Goal: Check status: Check status

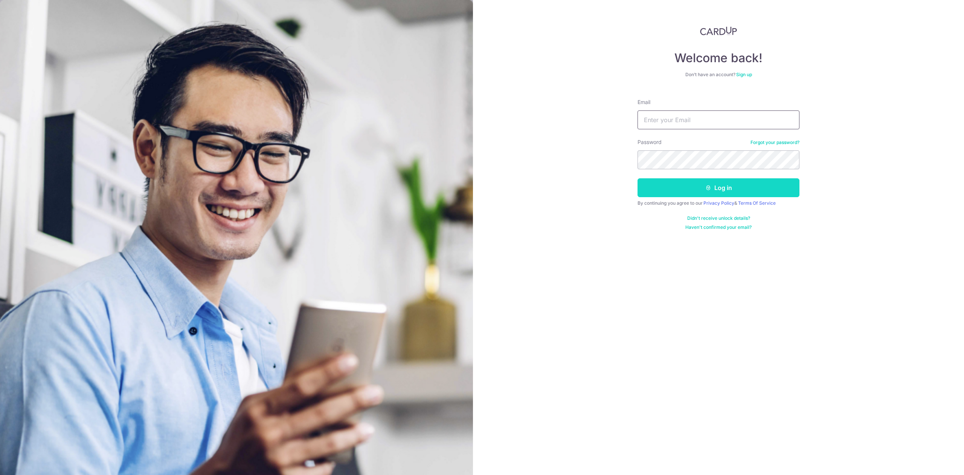
type input "[PERSON_NAME][EMAIL_ADDRESS][DOMAIN_NAME]"
click at [689, 188] on button "Log in" at bounding box center [719, 187] width 162 height 19
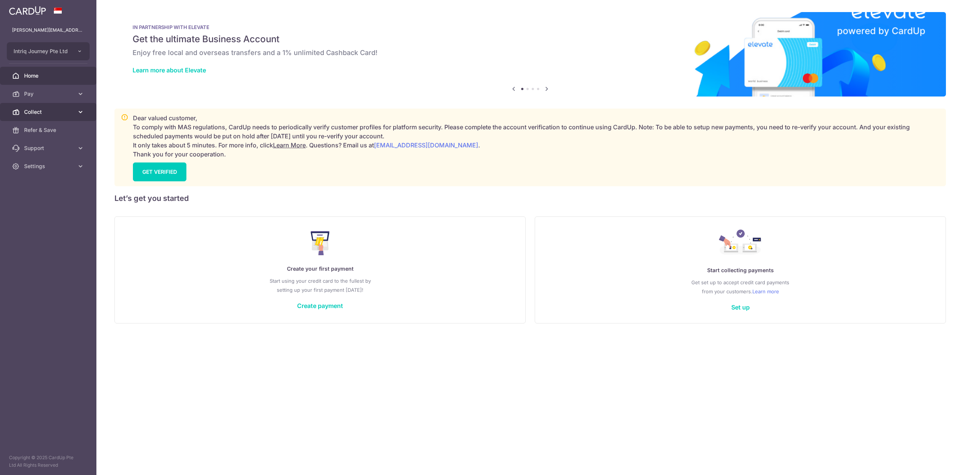
click at [44, 104] on link "Collect" at bounding box center [48, 112] width 96 height 18
click at [46, 128] on span "Dashboard" at bounding box center [49, 130] width 50 height 8
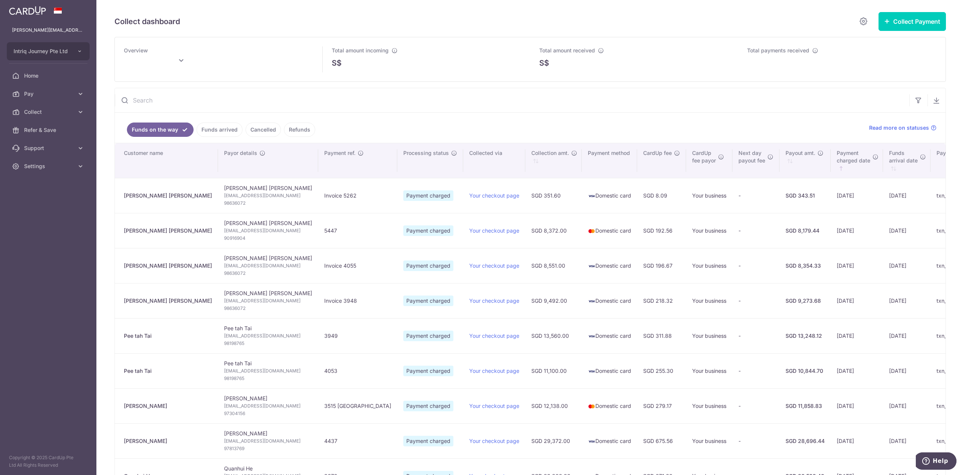
type input "October 2025"
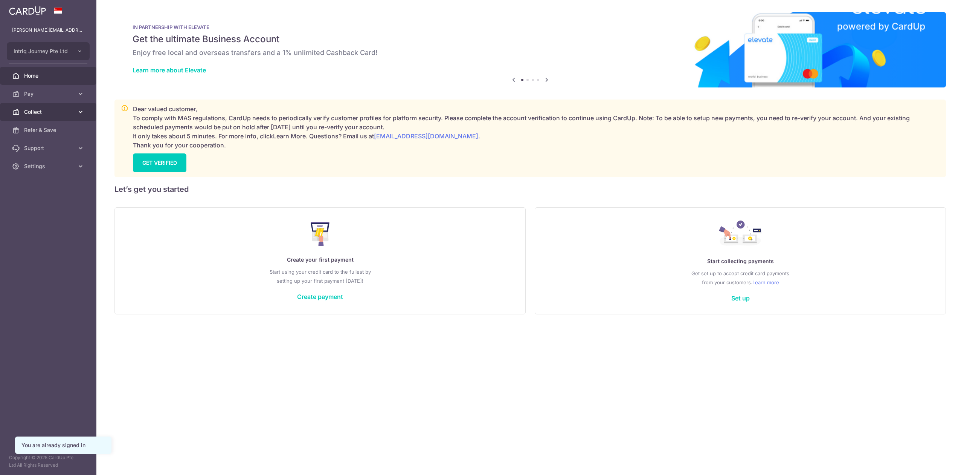
click at [54, 107] on link "Collect" at bounding box center [48, 112] width 96 height 18
click at [55, 125] on link "Dashboard" at bounding box center [48, 130] width 96 height 18
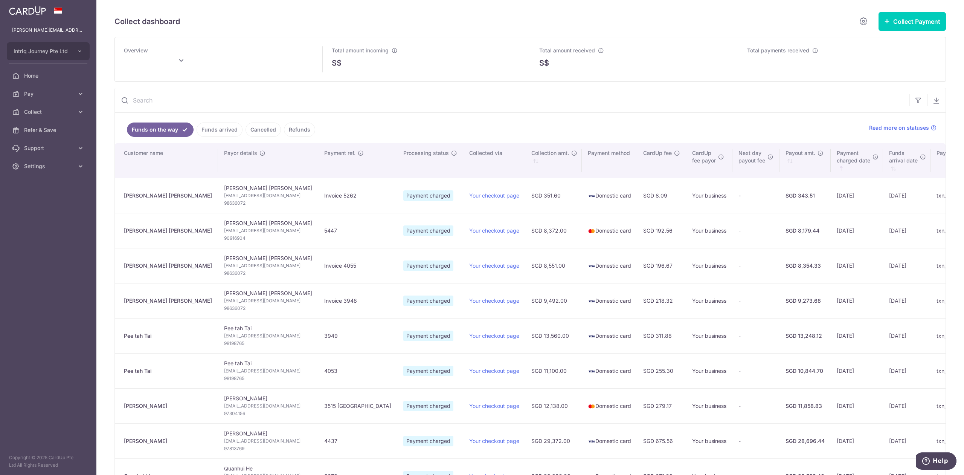
type input "[DATE]"
type input "October 2025"
